Goal: Task Accomplishment & Management: Manage account settings

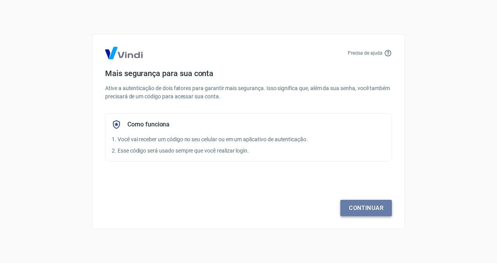
click at [361, 208] on link "Continuar" at bounding box center [366, 208] width 52 height 16
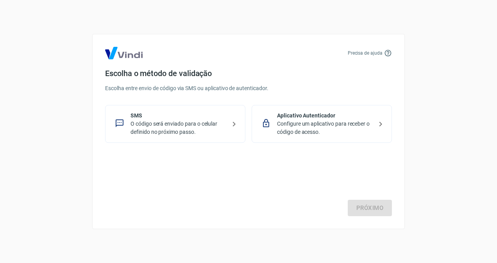
click at [194, 126] on p "O código será enviado para o celular definido no próximo passo." at bounding box center [178, 128] width 96 height 16
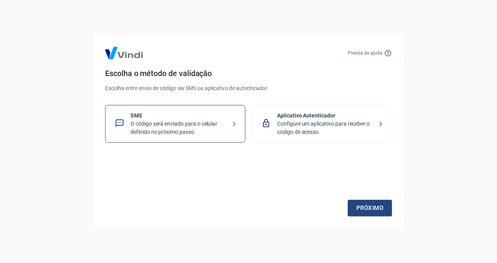
click at [354, 199] on div "Próximo" at bounding box center [248, 184] width 287 height 64
click at [360, 207] on link "Próximo" at bounding box center [369, 208] width 44 height 16
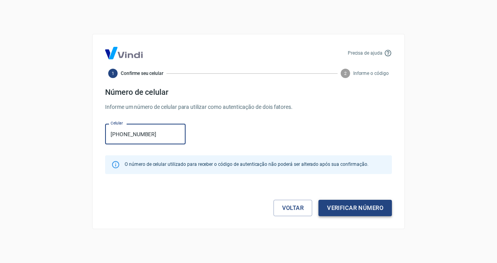
type input "[PHONE_NUMBER]"
click at [363, 208] on button "Verificar número" at bounding box center [354, 208] width 73 height 16
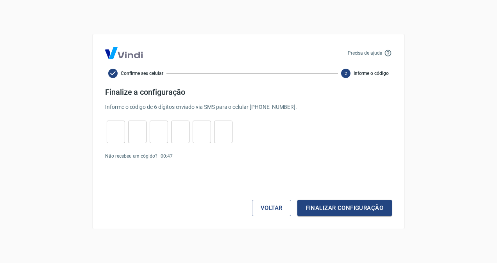
click at [112, 132] on input "tel" at bounding box center [116, 132] width 18 height 17
type input "1"
type input "0"
type input "3"
type input "8"
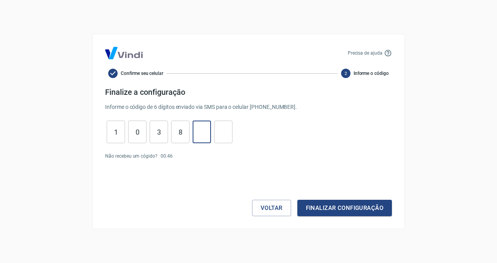
type input "7"
click at [318, 210] on button "Finalizar configuração" at bounding box center [344, 208] width 94 height 16
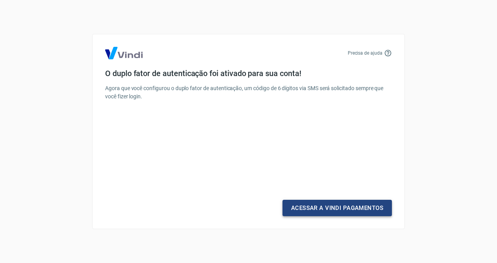
click at [318, 210] on link "Acessar a Vindi Pagamentos" at bounding box center [336, 208] width 109 height 16
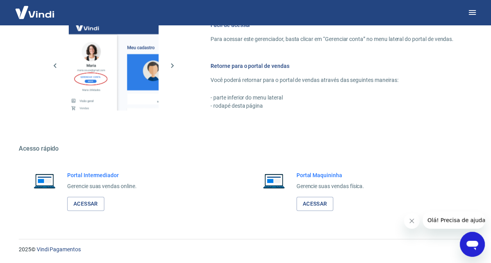
scroll to position [434, 0]
click at [80, 208] on link "Acessar" at bounding box center [85, 204] width 37 height 14
